Goal: Transaction & Acquisition: Purchase product/service

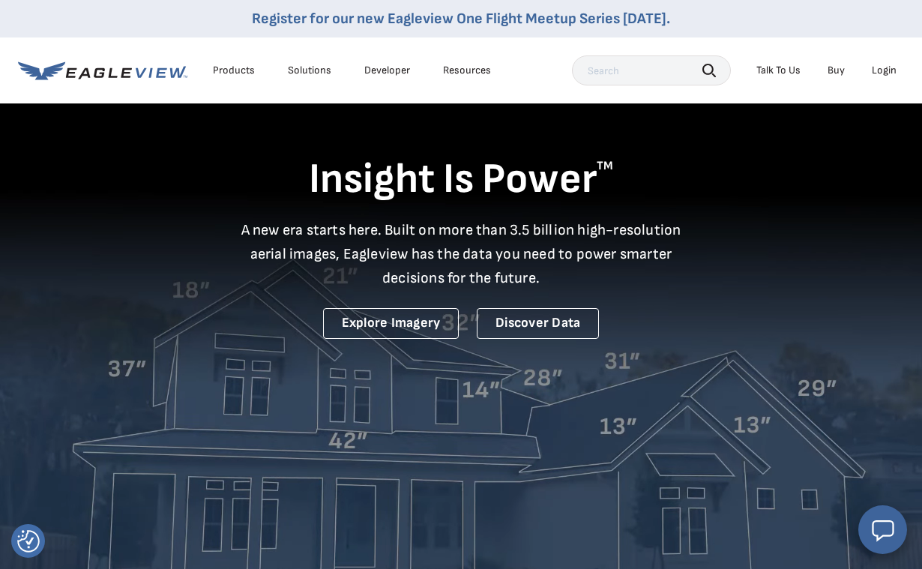
click at [885, 81] on li "Login" at bounding box center [885, 70] width 40 height 22
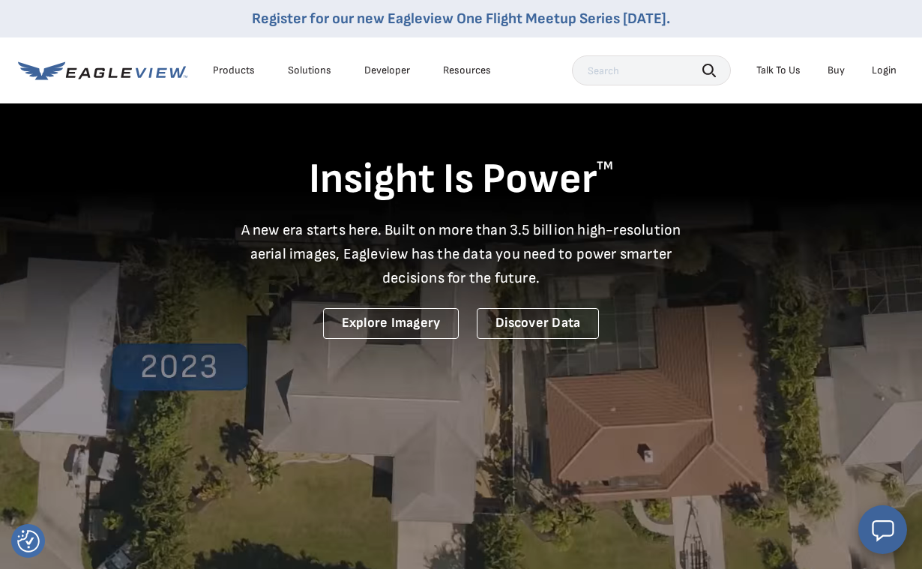
click at [883, 74] on div "Login" at bounding box center [884, 70] width 25 height 13
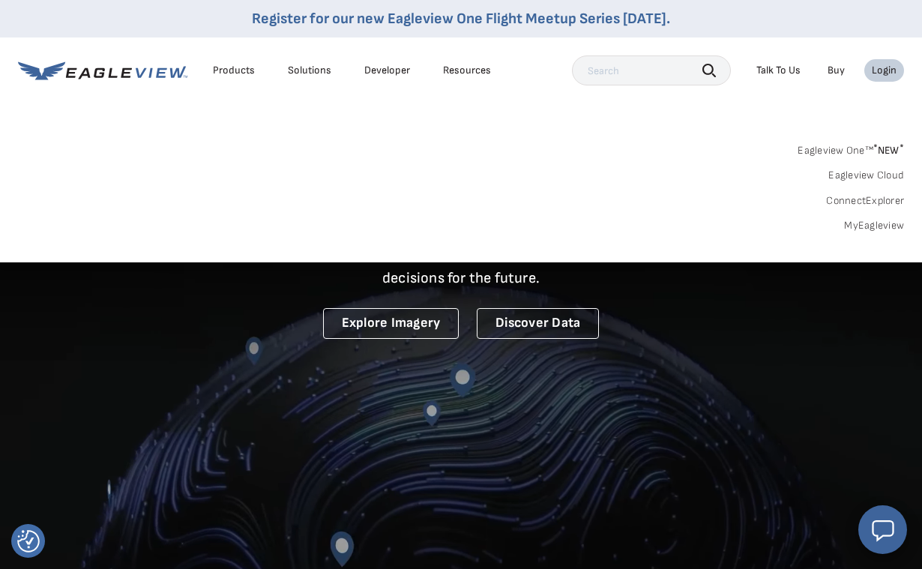
click at [859, 229] on link "MyEagleview" at bounding box center [874, 225] width 60 height 13
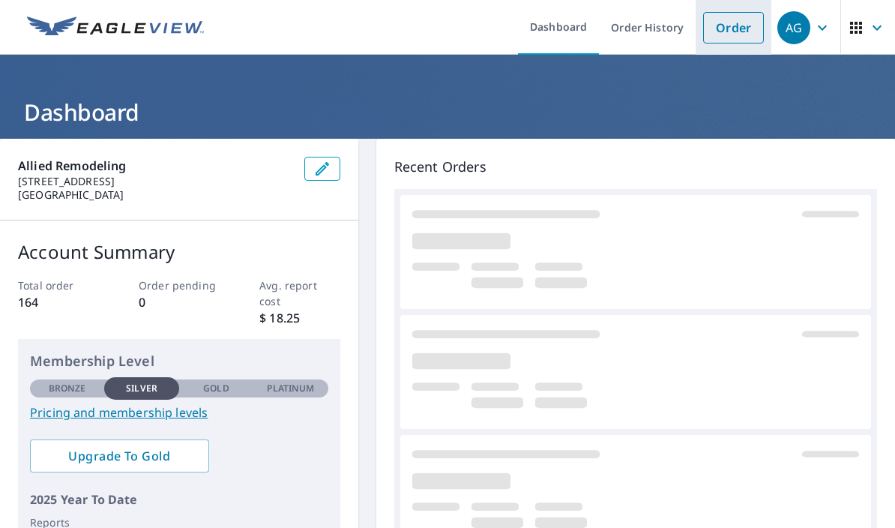
click at [718, 32] on link "Order" at bounding box center [733, 27] width 61 height 31
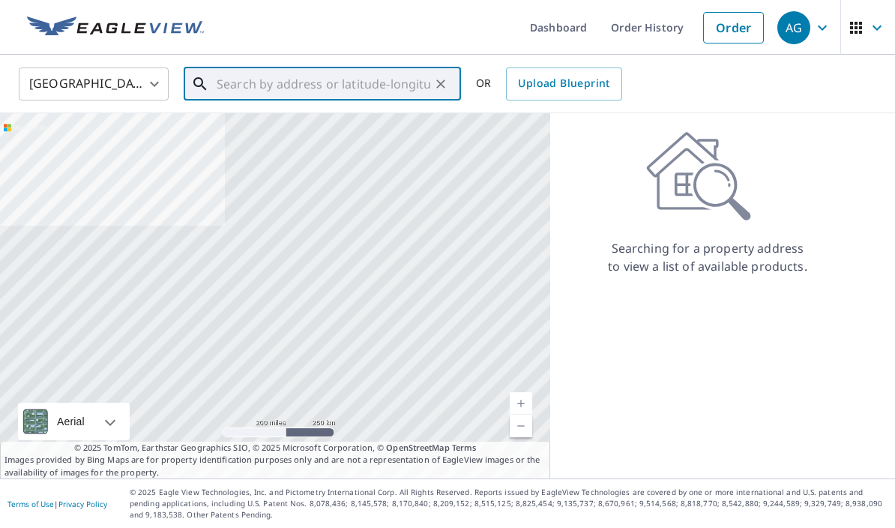
click at [400, 94] on input "text" at bounding box center [324, 84] width 214 height 42
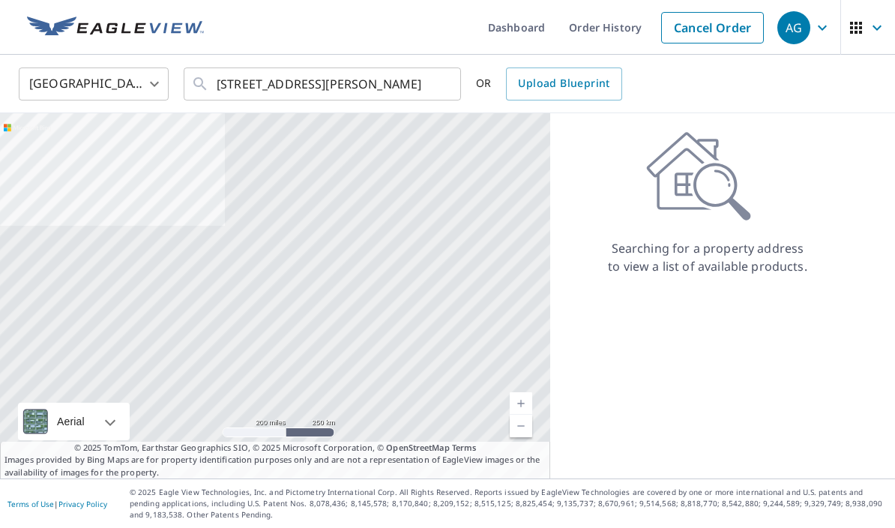
drag, startPoint x: 418, startPoint y: 114, endPoint x: -1, endPoint y: -1, distance: 434.6
click at [0, 0] on html "AG AG Dashboard Order History Cancel Order AG United States US ​ 2803 gibbons a…" at bounding box center [447, 264] width 895 height 528
click at [362, 82] on input "2803 gibbons av" at bounding box center [324, 84] width 214 height 42
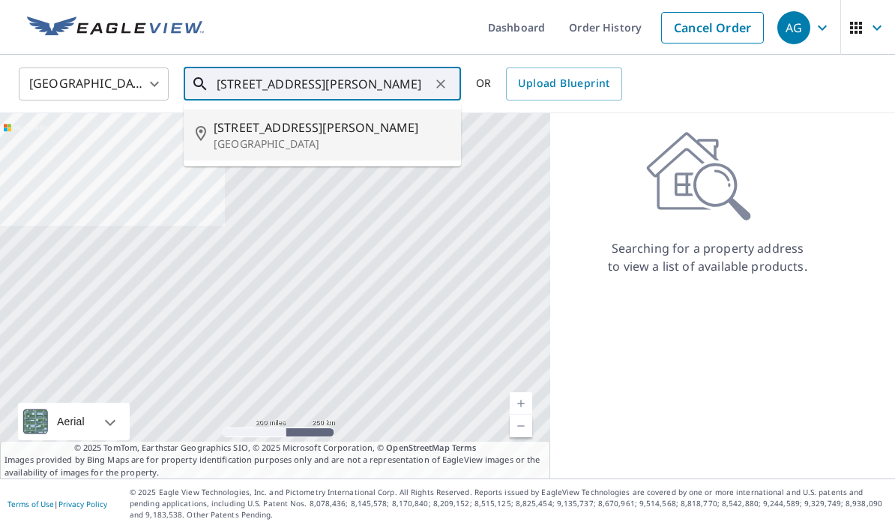
click at [314, 136] on p "Baltimore, MD 21214" at bounding box center [331, 143] width 235 height 15
type input "2803 Gibbons Ave Baltimore, MD 21214"
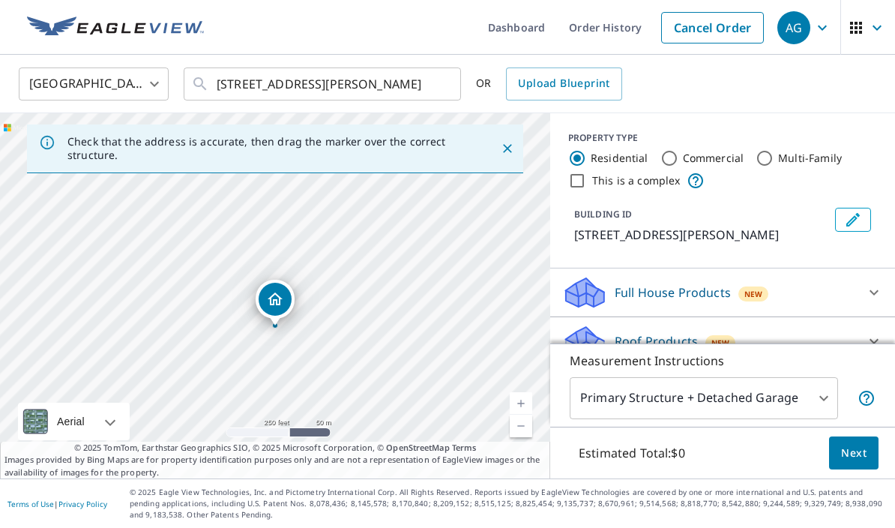
click at [520, 415] on link "Current Level 17, Zoom In" at bounding box center [521, 403] width 22 height 22
click at [520, 415] on link "Current Level 17.980891177052296, Zoom In" at bounding box center [521, 403] width 22 height 22
click at [812, 340] on div "Roof Products New" at bounding box center [709, 341] width 294 height 35
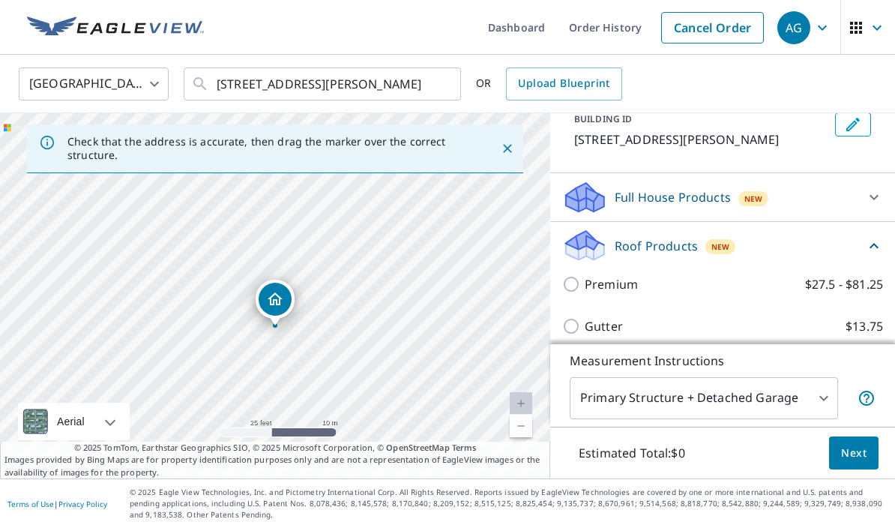
scroll to position [96, 0]
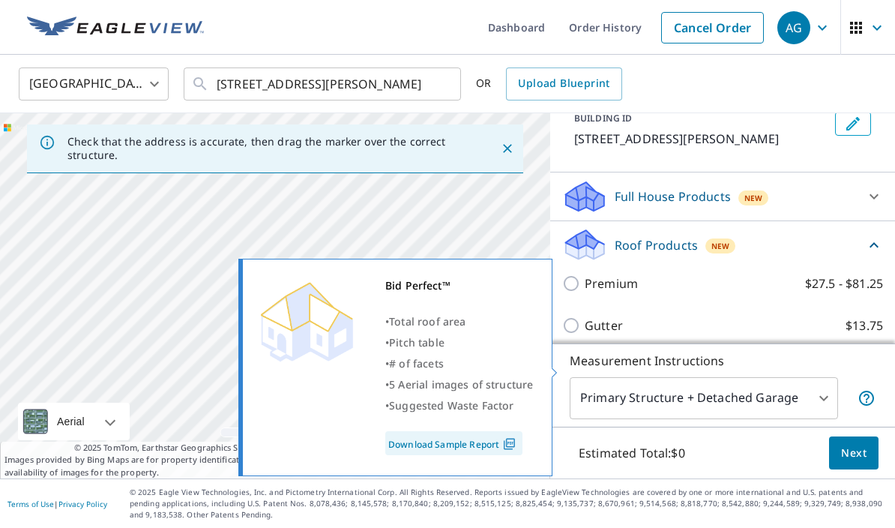
click at [577, 370] on input "Bid Perfect™ $18" at bounding box center [573, 367] width 22 height 18
checkbox input "true"
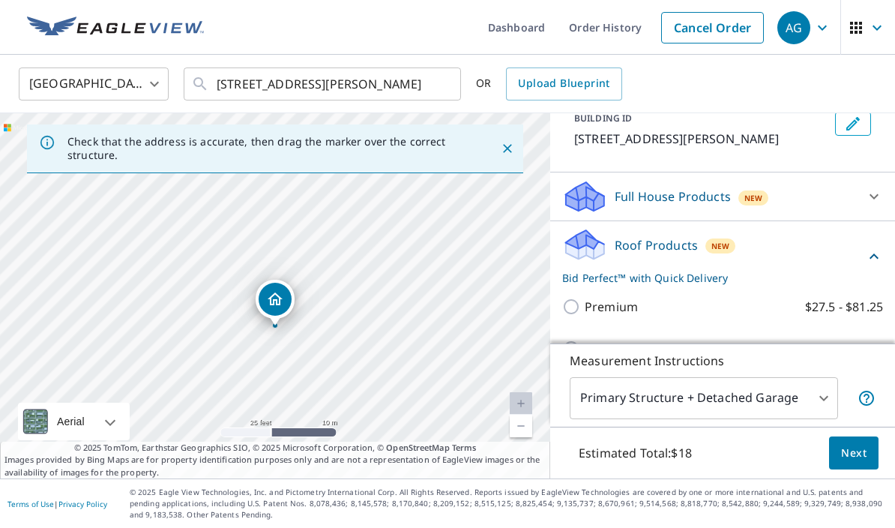
click at [844, 463] on span "Next" at bounding box center [853, 453] width 25 height 19
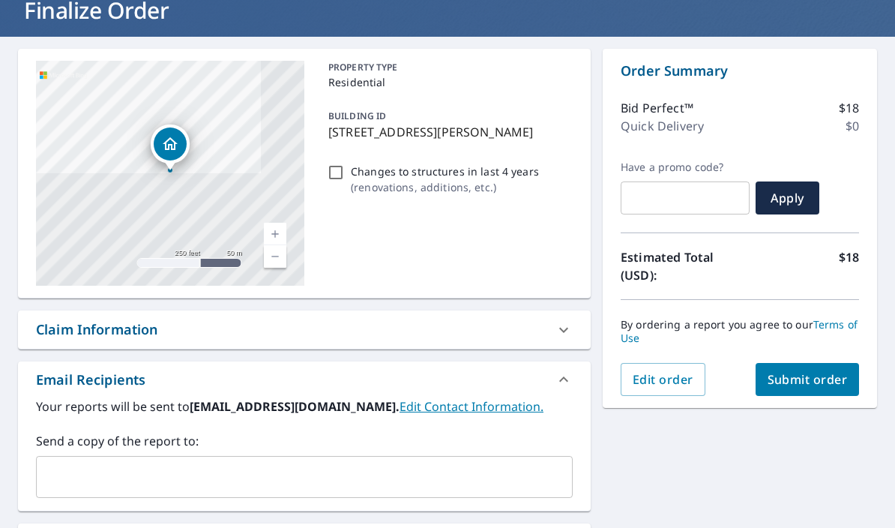
scroll to position [145, 0]
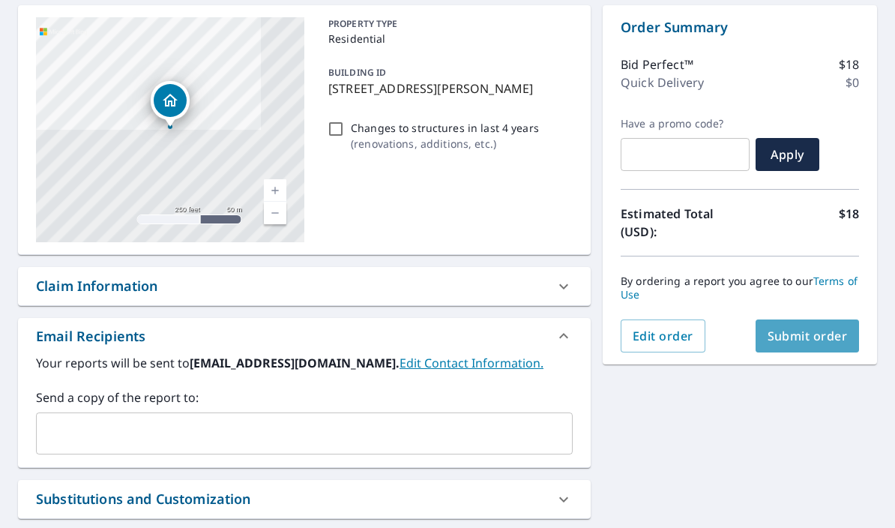
click at [825, 342] on span "Submit order" at bounding box center [808, 336] width 80 height 16
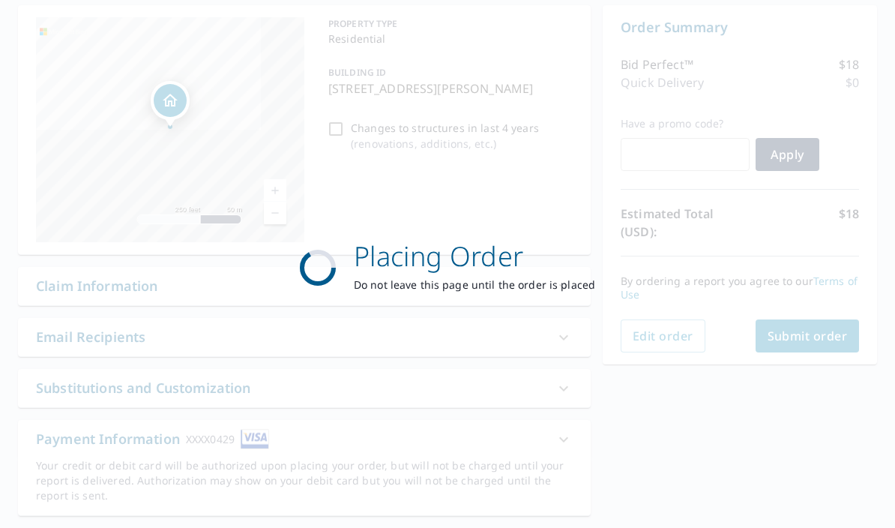
scroll to position [130, 0]
